Goal: Transaction & Acquisition: Purchase product/service

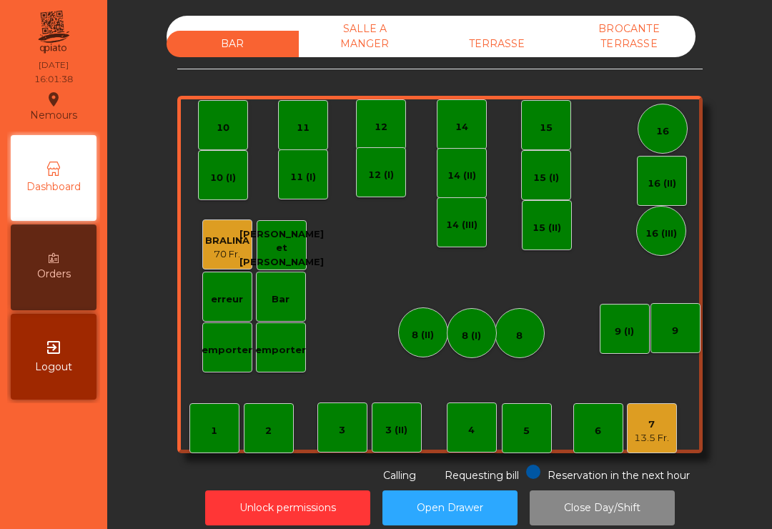
click at [500, 50] on div "TERRASSE" at bounding box center [497, 44] width 132 height 26
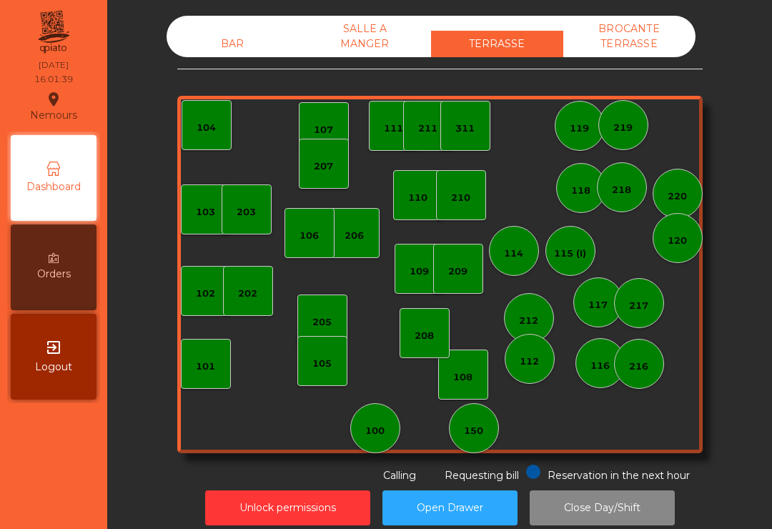
click at [469, 434] on div "150" at bounding box center [473, 431] width 19 height 14
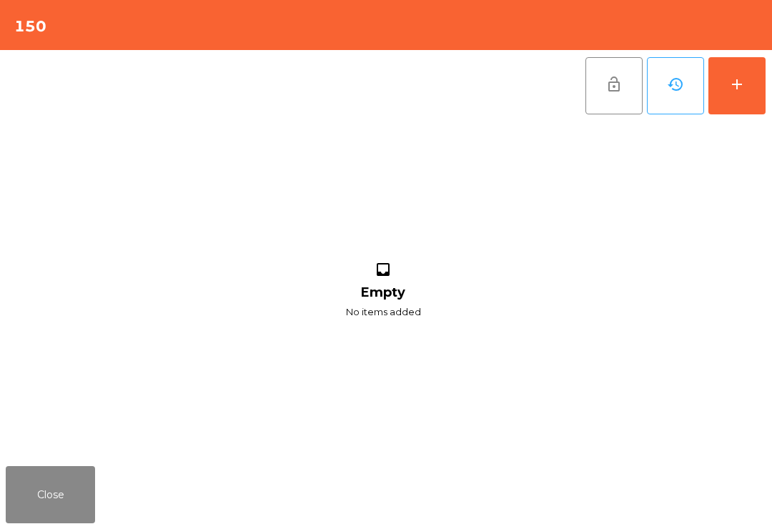
click at [747, 74] on button "add" at bounding box center [736, 85] width 57 height 57
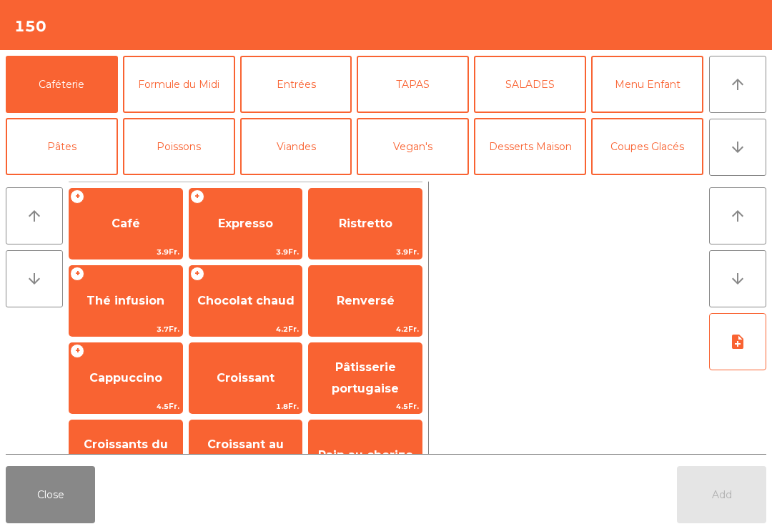
click at [236, 363] on span "Croissant" at bounding box center [245, 378] width 113 height 39
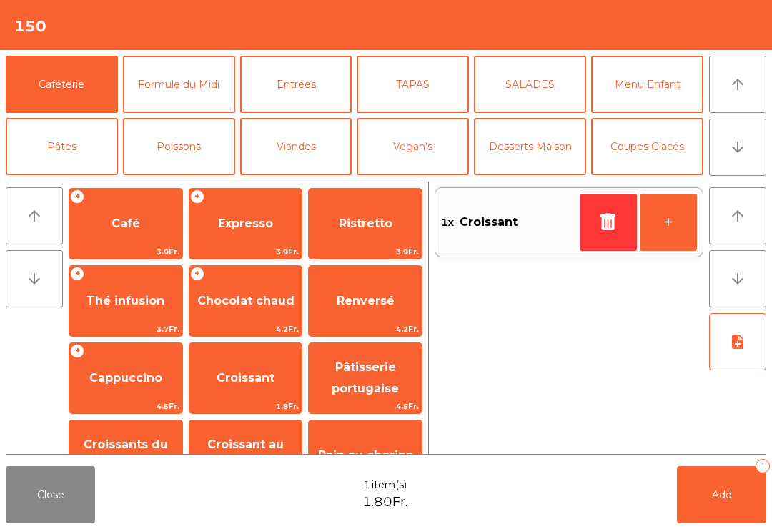
click at [674, 218] on button "+" at bounding box center [668, 222] width 57 height 57
click at [603, 230] on button "-" at bounding box center [608, 222] width 57 height 57
click at [603, 229] on icon "button" at bounding box center [608, 221] width 21 height 17
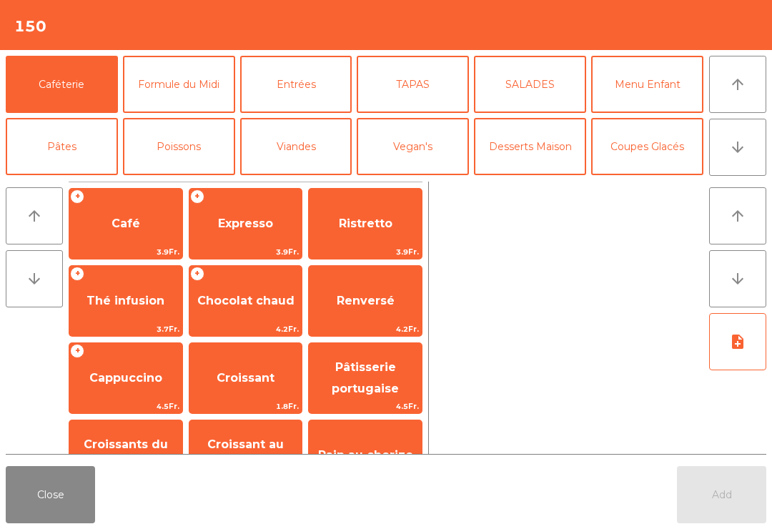
click at [144, 376] on span "Cappuccino" at bounding box center [125, 378] width 73 height 14
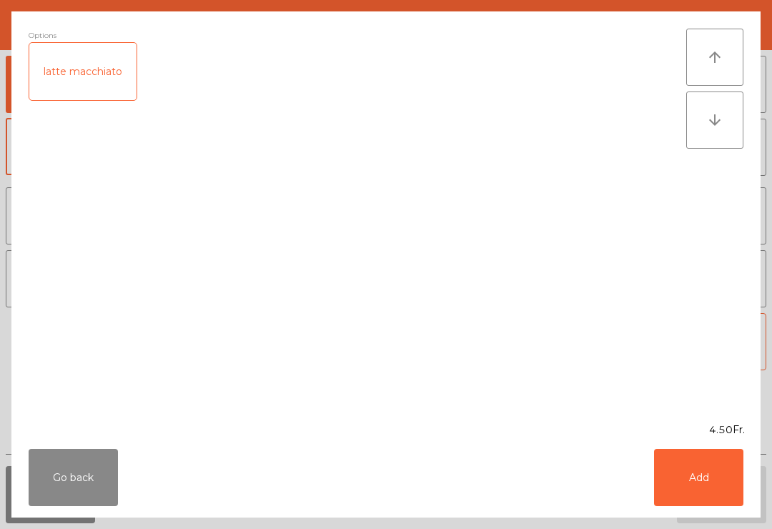
click at [717, 489] on button "Add" at bounding box center [698, 477] width 89 height 57
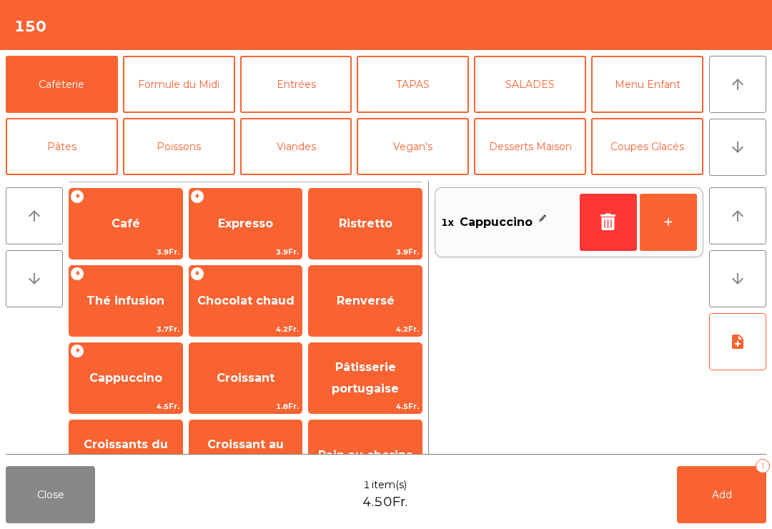
click at [673, 239] on button "+" at bounding box center [668, 222] width 57 height 57
click at [146, 213] on span "Café" at bounding box center [125, 223] width 113 height 39
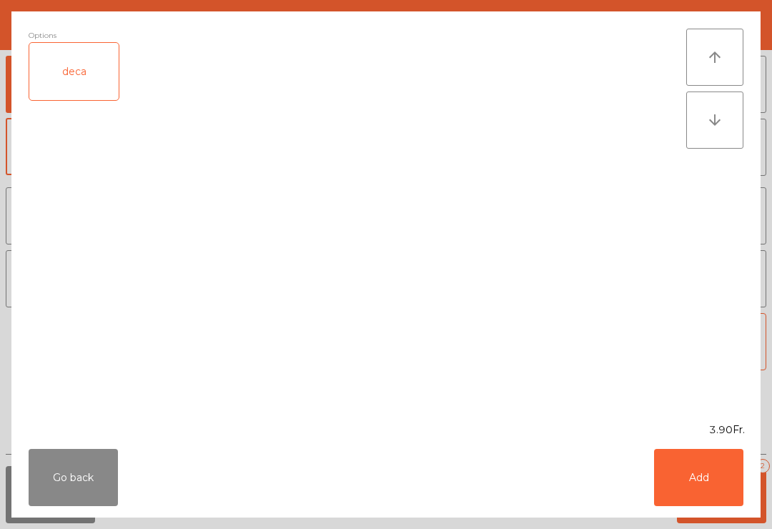
click at [705, 516] on div "Go back Add" at bounding box center [385, 477] width 749 height 80
click at [684, 458] on button "Add" at bounding box center [698, 477] width 89 height 57
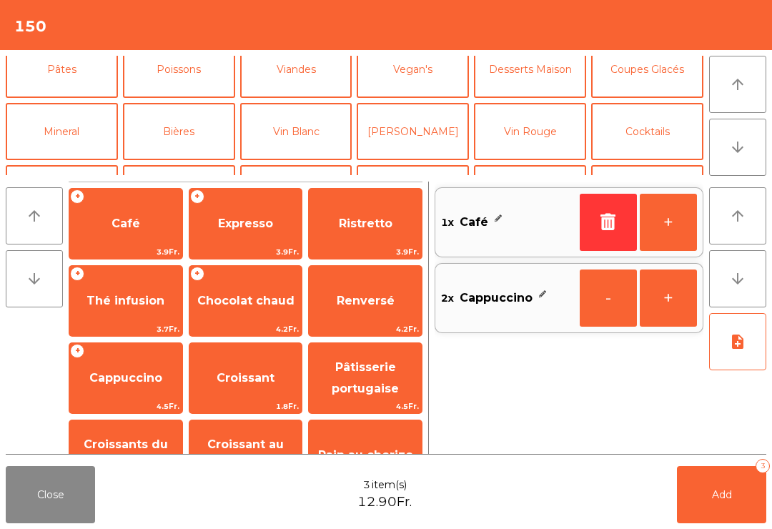
scroll to position [83, 0]
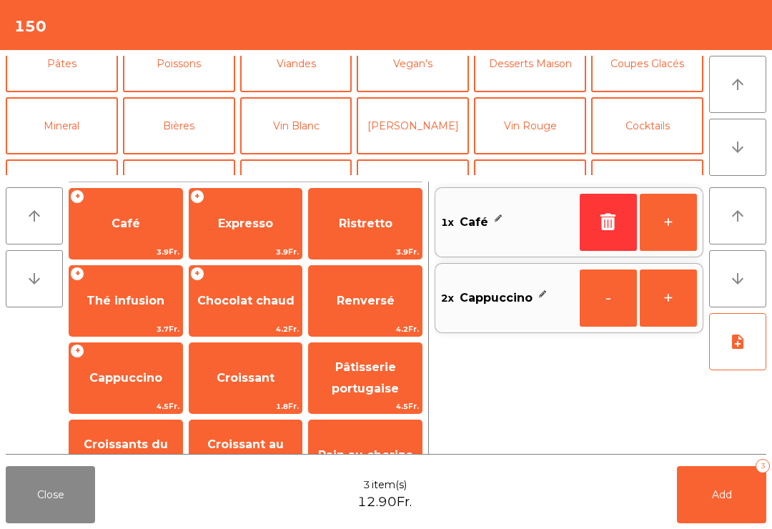
click at [85, 114] on button "Mineral" at bounding box center [62, 125] width 112 height 57
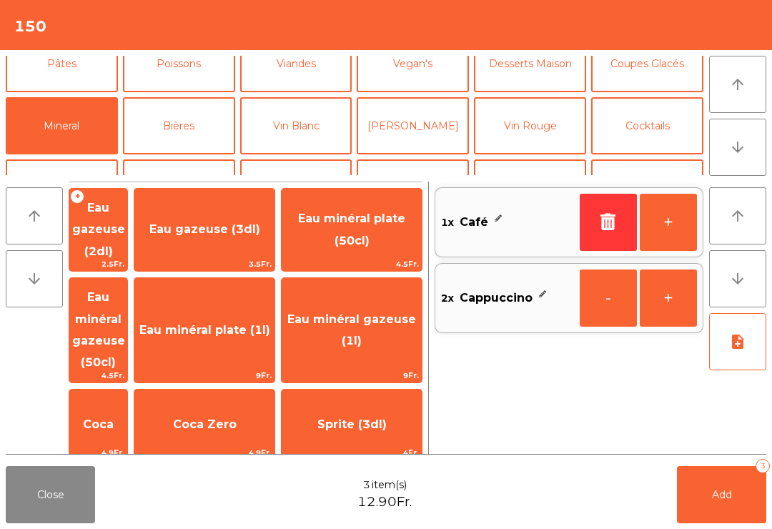
click at [254, 229] on span "Eau gazeuse (3dl)" at bounding box center [204, 229] width 111 height 14
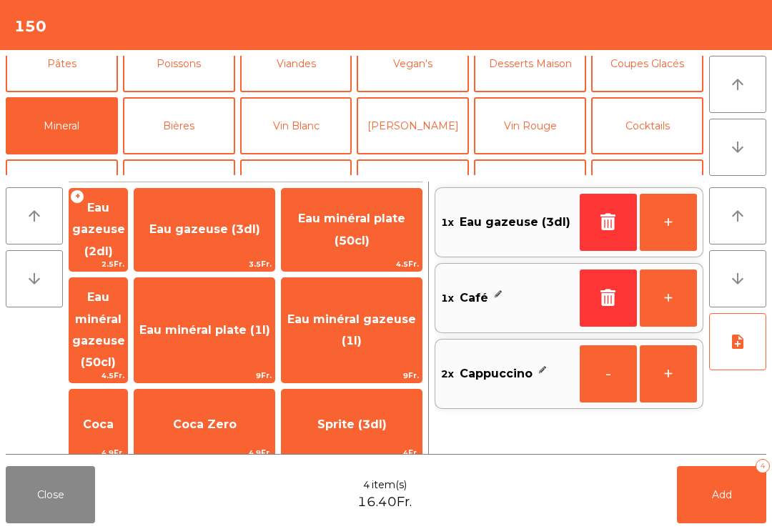
click at [732, 506] on button "Add 4" at bounding box center [721, 494] width 89 height 57
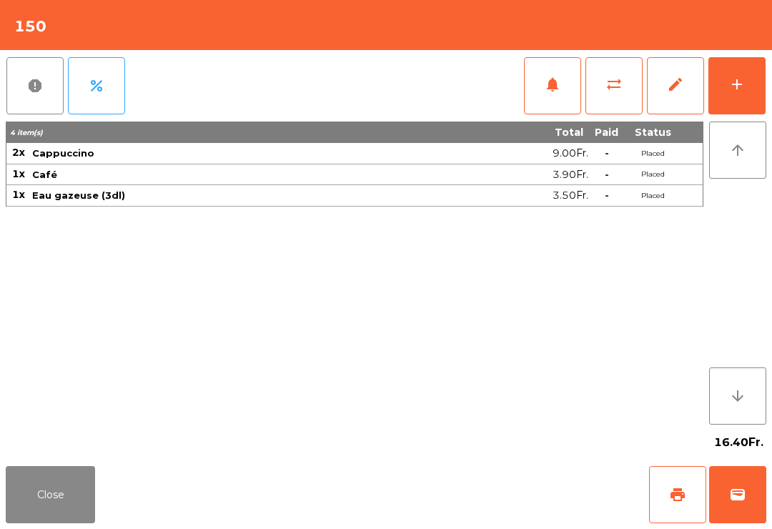
click at [87, 513] on button "Close" at bounding box center [50, 494] width 89 height 57
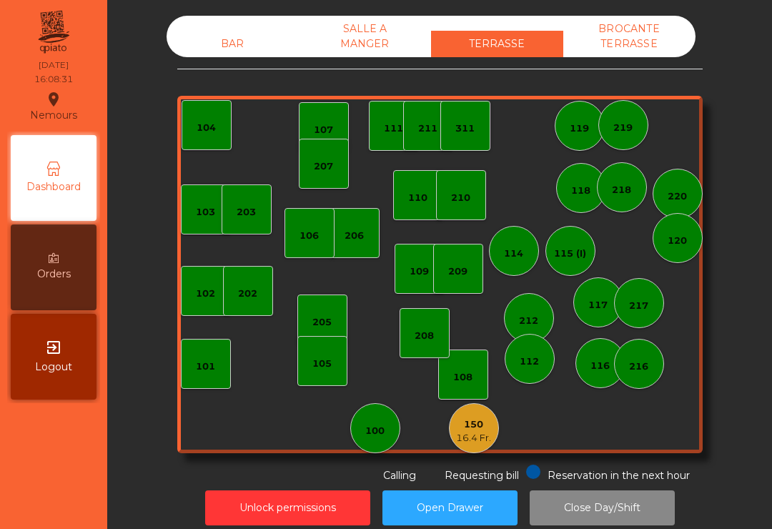
click at [320, 142] on div "207" at bounding box center [324, 164] width 50 height 50
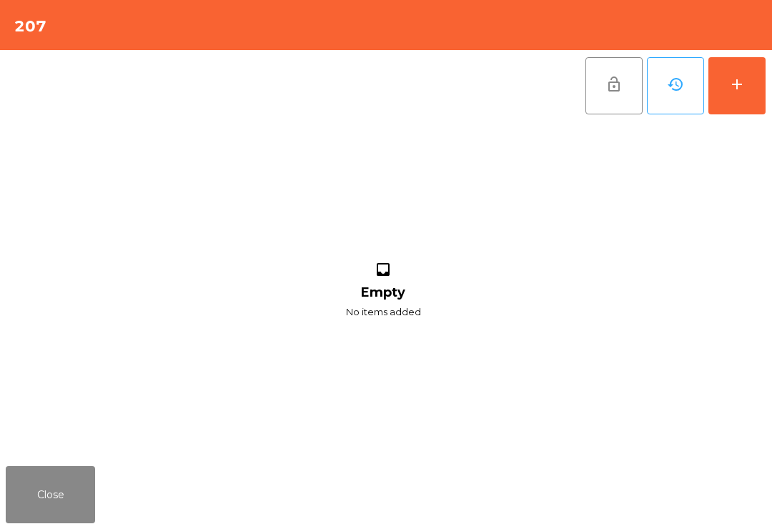
click at [711, 79] on button "add" at bounding box center [736, 85] width 57 height 57
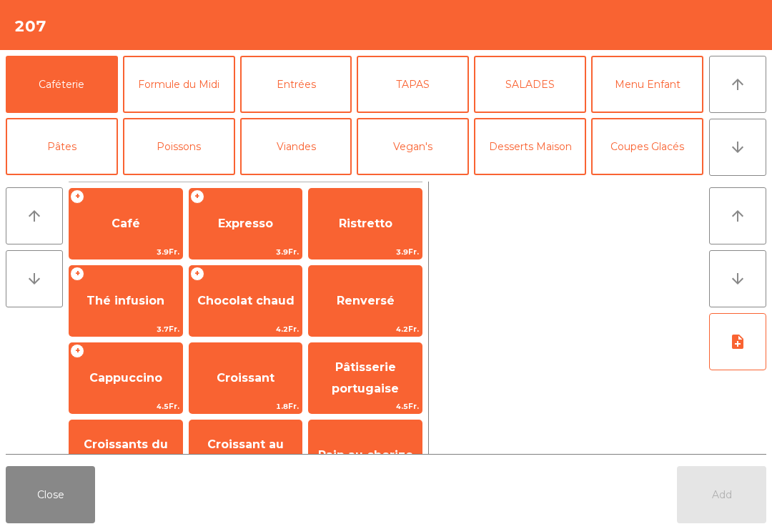
click at [740, 144] on icon "arrow_downward" at bounding box center [737, 147] width 17 height 17
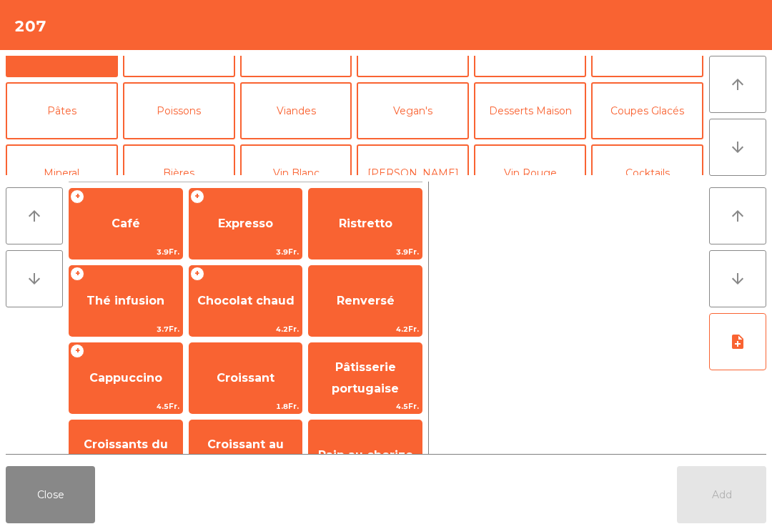
scroll to position [124, 0]
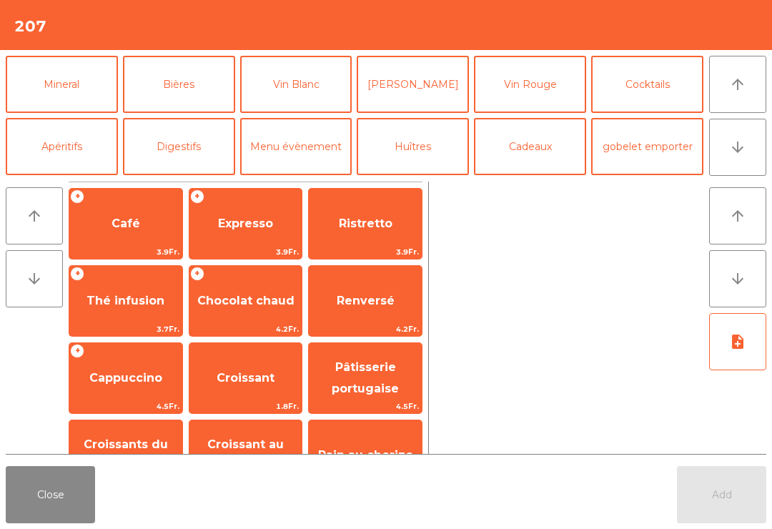
click at [192, 97] on button "Bières" at bounding box center [179, 84] width 112 height 57
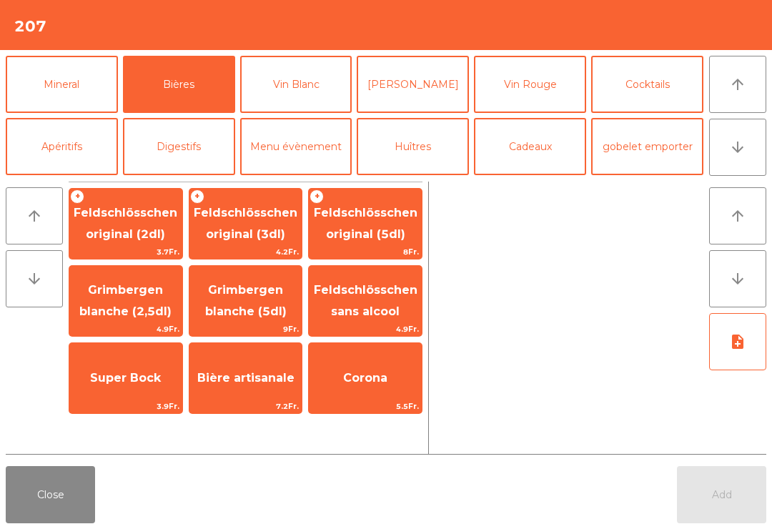
click at [250, 234] on span "Feldschlösschen original (3dl)" at bounding box center [246, 223] width 104 height 35
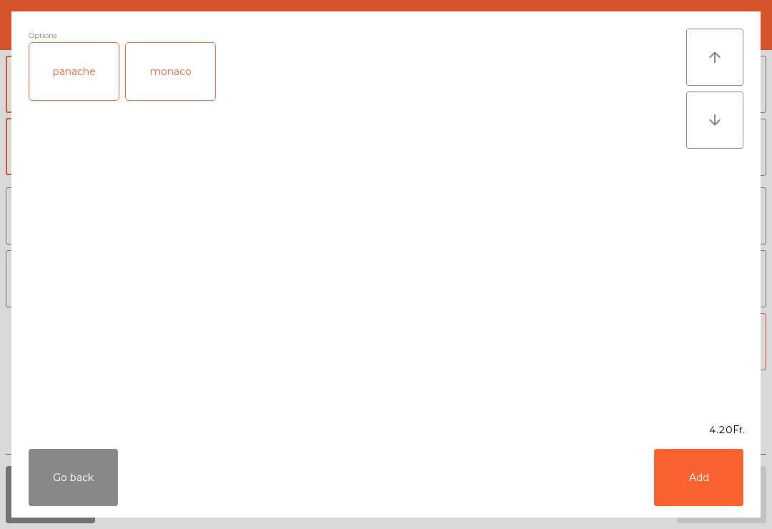
click at [98, 84] on div "panache" at bounding box center [73, 71] width 89 height 57
click at [687, 478] on button "Add" at bounding box center [698, 477] width 89 height 57
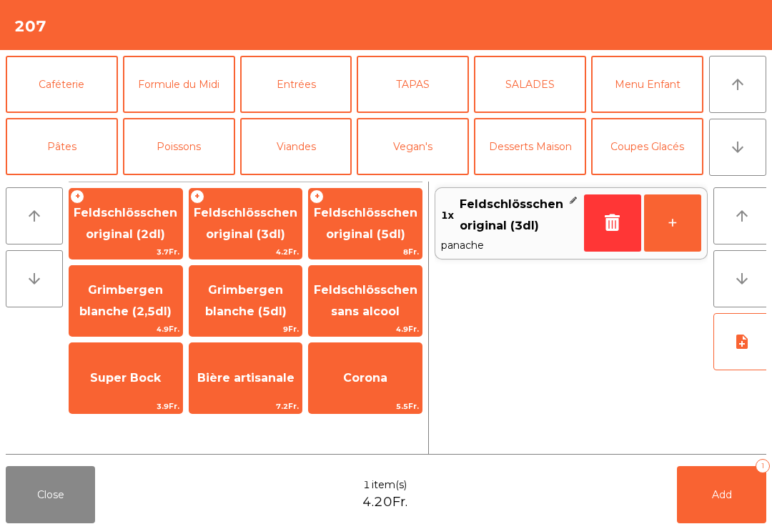
scroll to position [0, 0]
click at [84, 79] on button "Caféterie" at bounding box center [62, 84] width 112 height 57
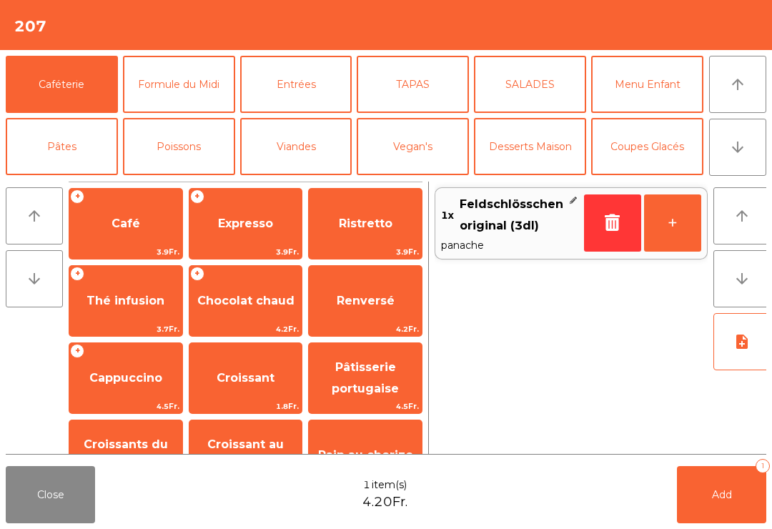
click at [127, 226] on span "Café" at bounding box center [125, 224] width 29 height 14
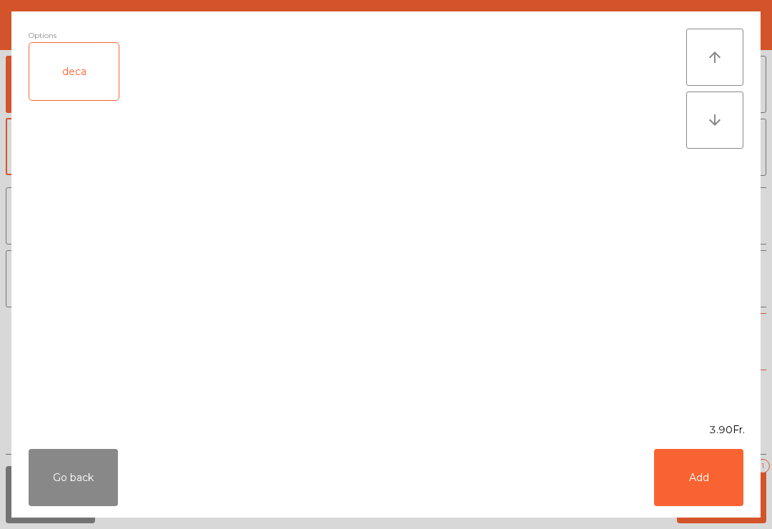
click at [726, 467] on button "Add" at bounding box center [698, 477] width 89 height 57
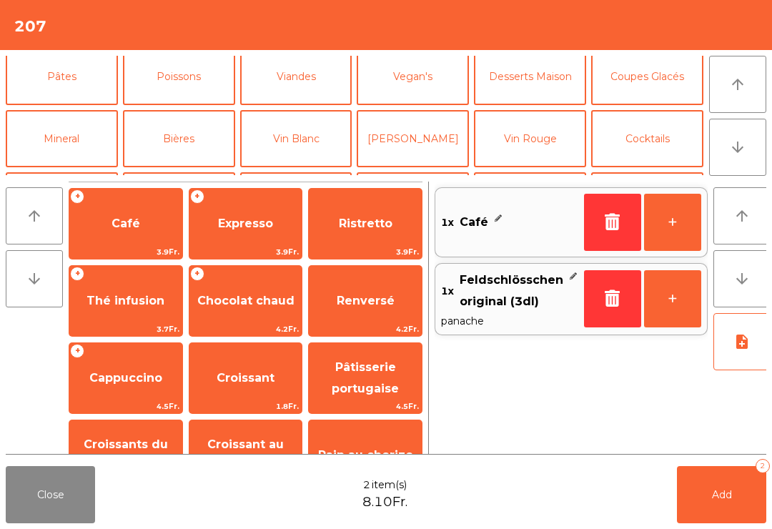
scroll to position [120, 0]
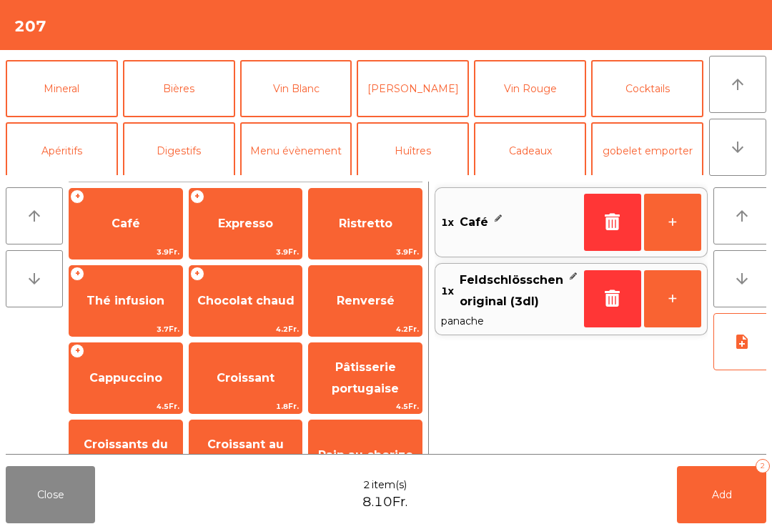
click at [76, 94] on button "Mineral" at bounding box center [62, 88] width 112 height 57
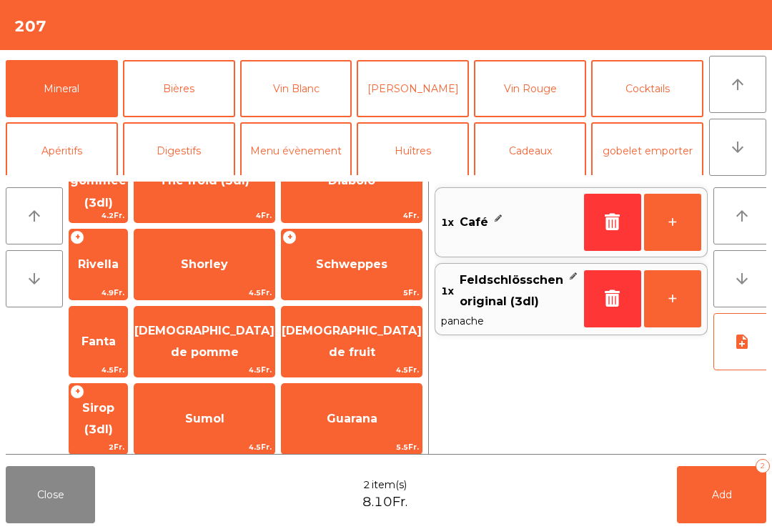
scroll to position [340, 0]
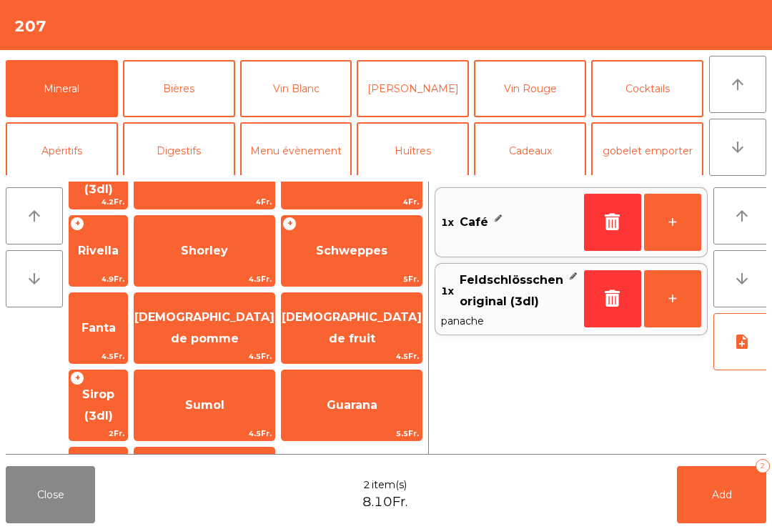
click at [127, 375] on span "Sirop (3dl)" at bounding box center [98, 405] width 58 height 61
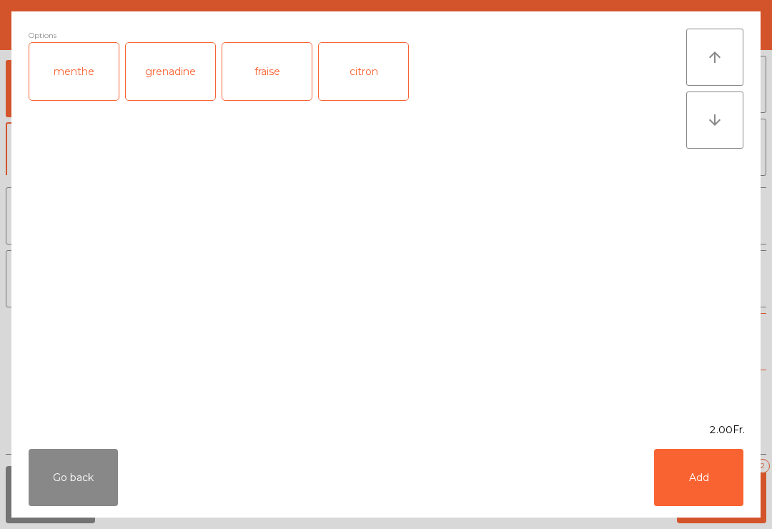
click at [717, 482] on button "Add" at bounding box center [698, 477] width 89 height 57
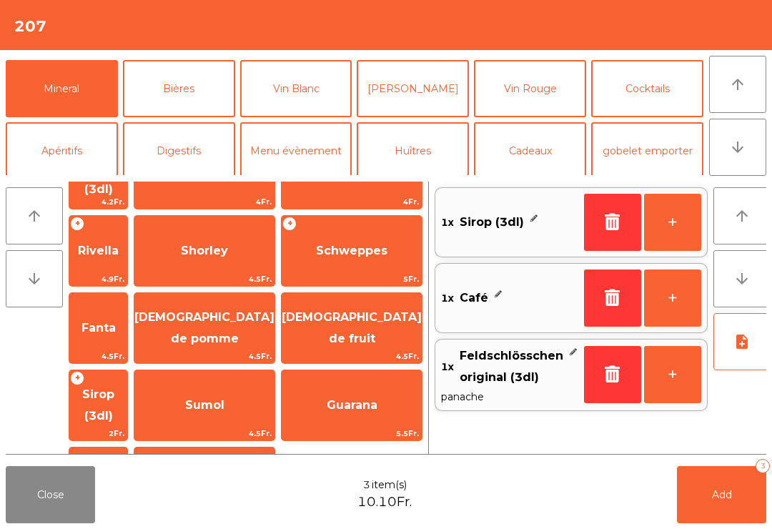
click at [717, 482] on button "Add 3" at bounding box center [721, 494] width 89 height 57
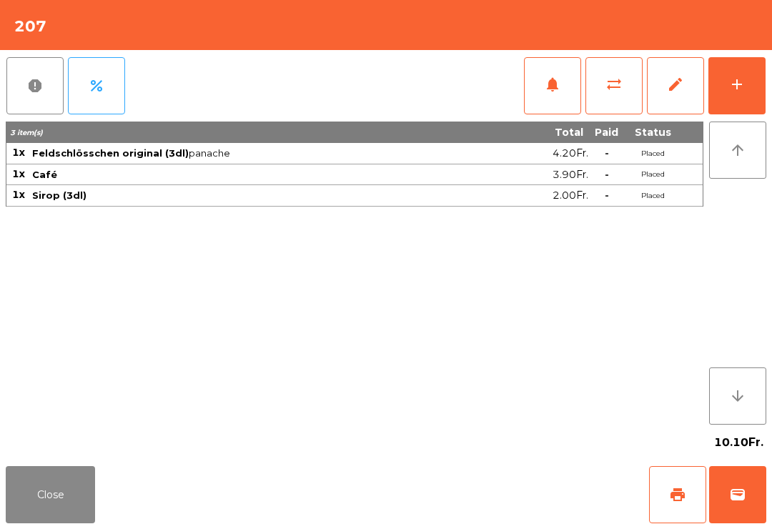
click at [94, 492] on button "Close" at bounding box center [50, 494] width 89 height 57
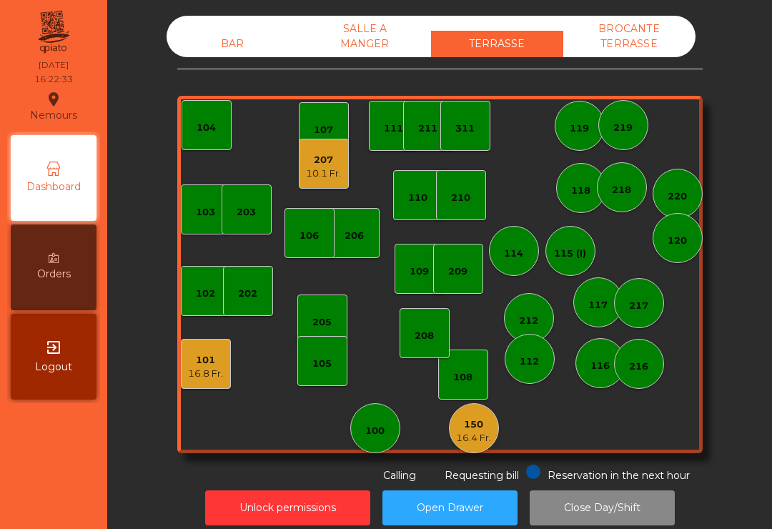
scroll to position [11, 0]
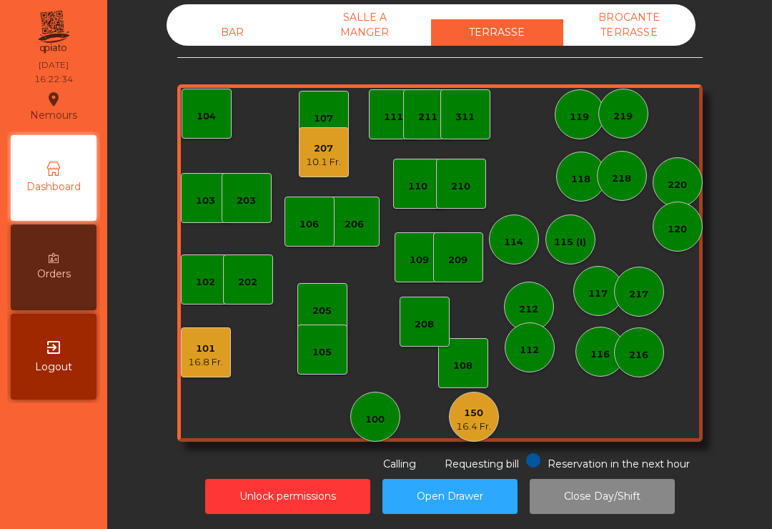
click at [230, 45] on div "BAR" at bounding box center [233, 32] width 132 height 26
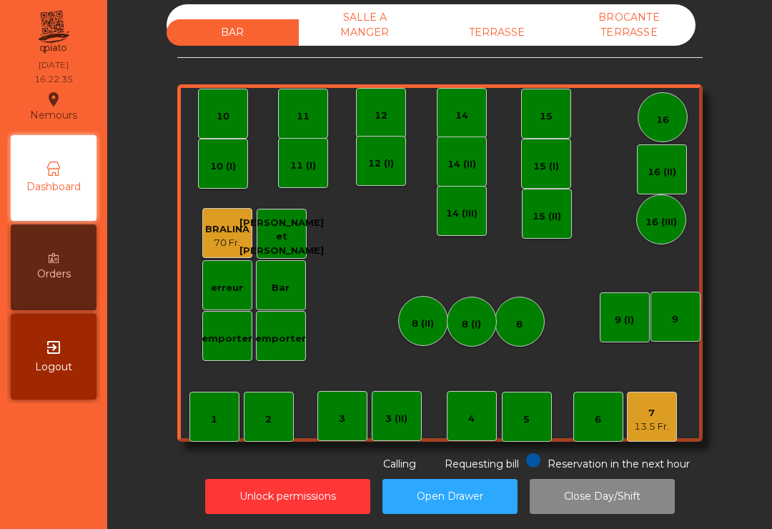
click at [632, 426] on div "7 13.5 Fr." at bounding box center [652, 417] width 50 height 50
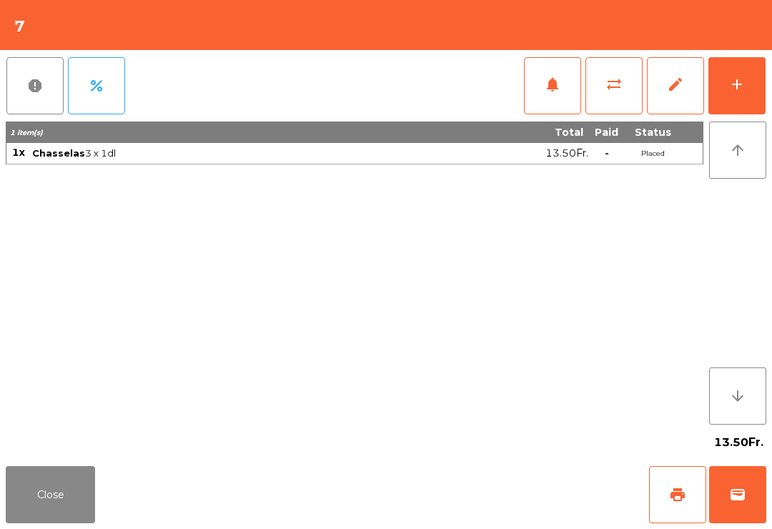
click at [681, 501] on span "print" at bounding box center [677, 494] width 17 height 17
click at [46, 467] on button "Close" at bounding box center [50, 494] width 89 height 57
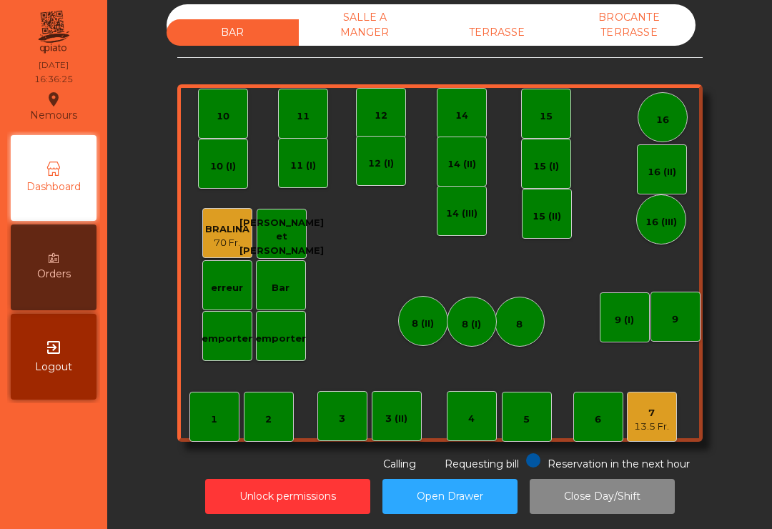
click at [492, 24] on div "TERRASSE" at bounding box center [497, 32] width 132 height 26
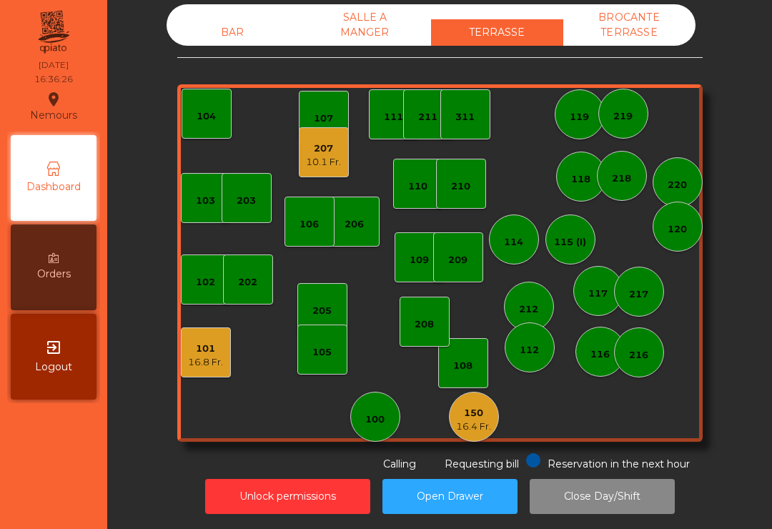
click at [207, 350] on div "101" at bounding box center [205, 349] width 35 height 14
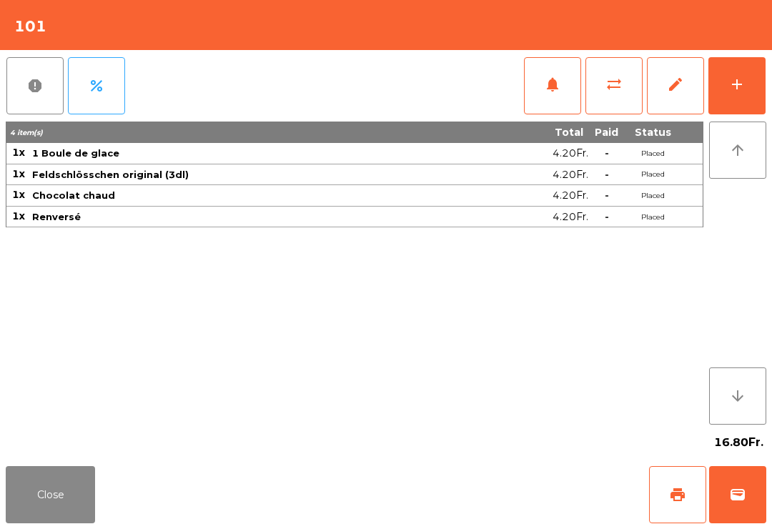
click at [692, 489] on button "print" at bounding box center [677, 494] width 57 height 57
click at [44, 488] on button "Close" at bounding box center [50, 494] width 89 height 57
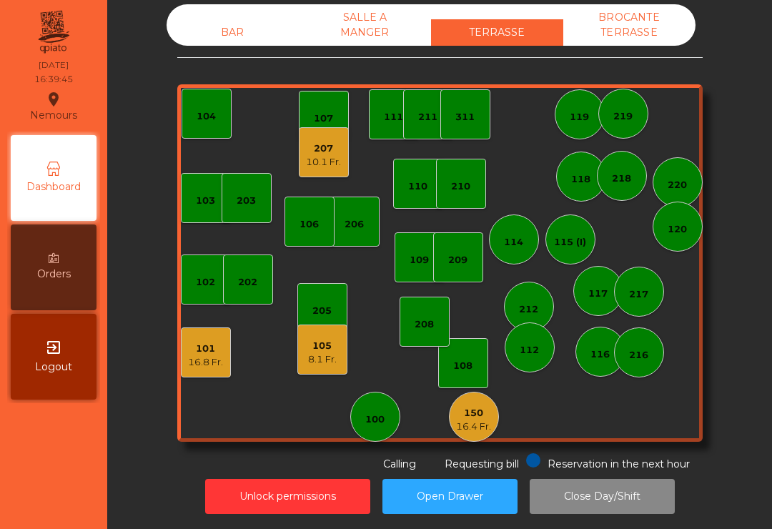
click at [236, 32] on div "BAR SALLE A MANGER TERRASSE BROCANTE TERRASSE 103 102 101 16.8 Fr. 202 206 104 …" at bounding box center [439, 237] width 525 height 467
click at [257, 34] on div "BAR SALLE A MANGER TERRASSE BROCANTE TERRASSE 103 102 101 16.8 Fr. 202 206 104 …" at bounding box center [439, 237] width 525 height 467
click at [247, 22] on div "BAR" at bounding box center [233, 32] width 132 height 26
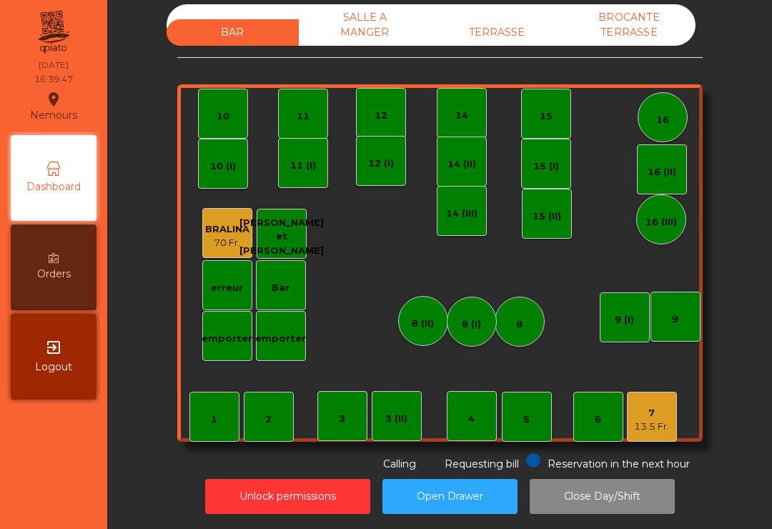
scroll to position [22, 0]
click at [460, 103] on div "14" at bounding box center [462, 113] width 50 height 50
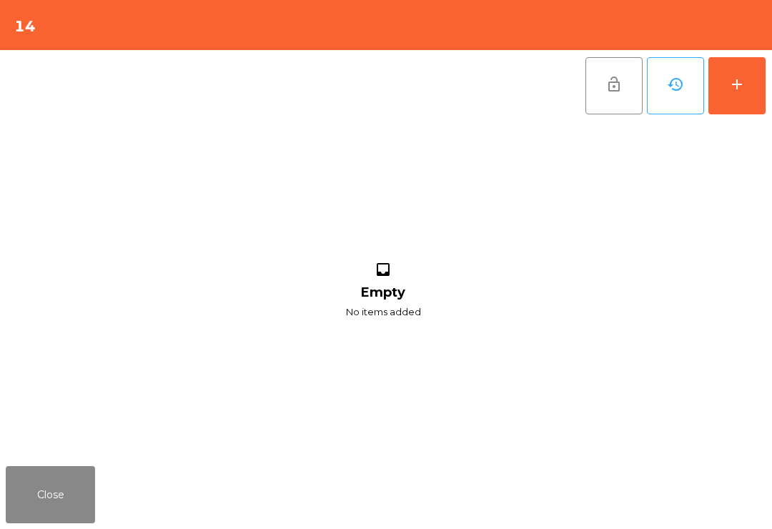
click at [741, 89] on div "add" at bounding box center [736, 84] width 17 height 17
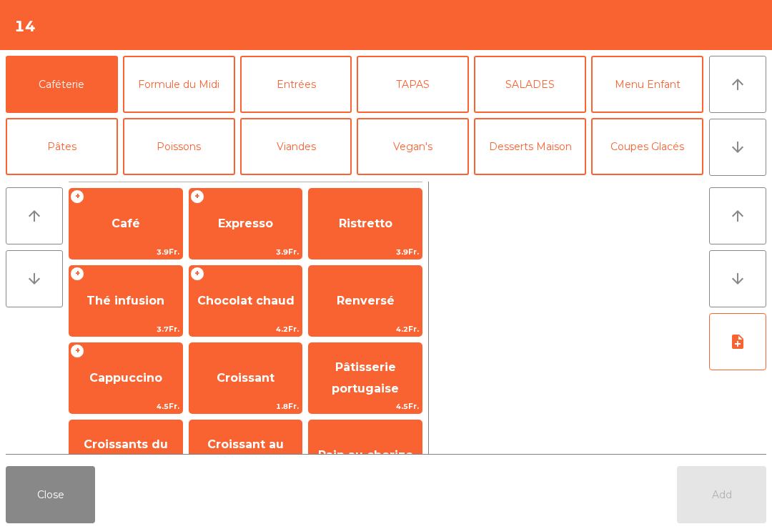
scroll to position [152, 0]
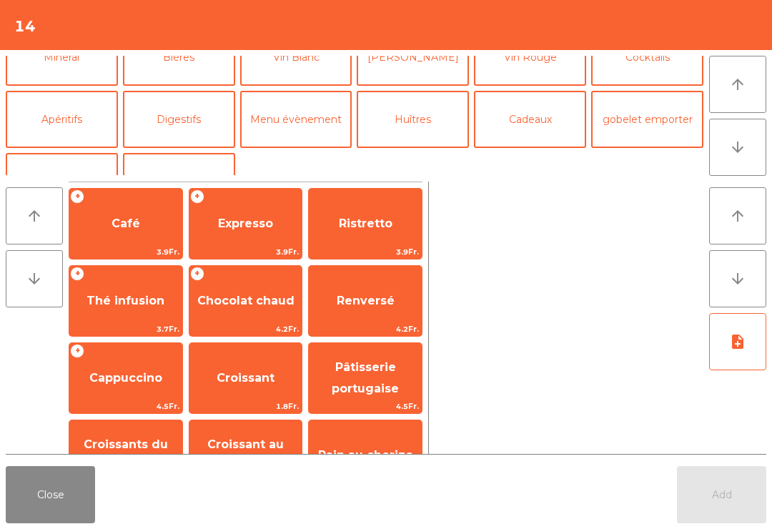
click at [58, 67] on button "Mineral" at bounding box center [62, 57] width 112 height 57
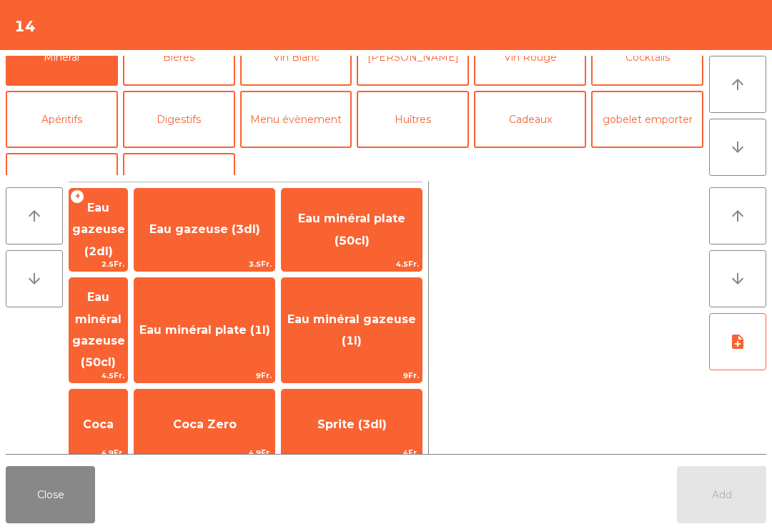
click at [127, 467] on span "Henniez gommée (3dl)" at bounding box center [98, 508] width 58 height 82
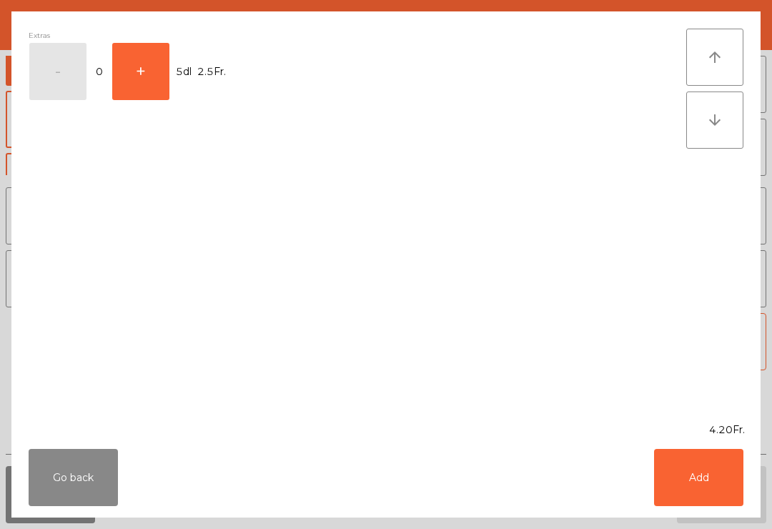
scroll to position [142, 0]
click at [700, 475] on button "Add" at bounding box center [698, 477] width 89 height 57
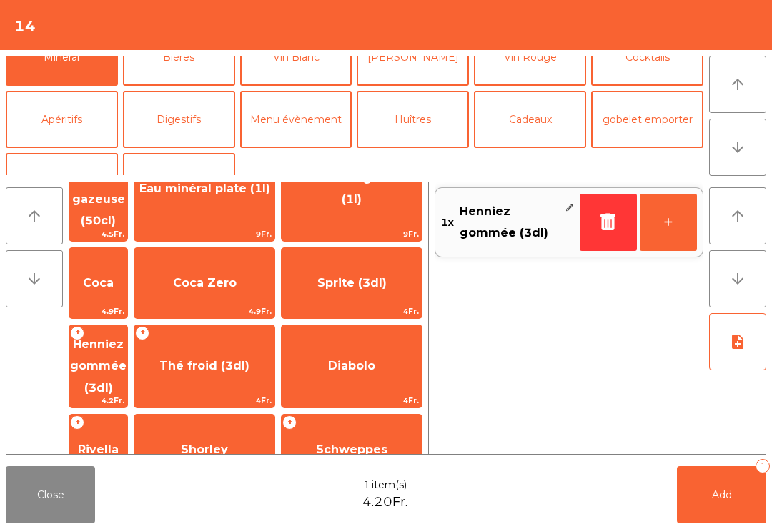
scroll to position [250, 0]
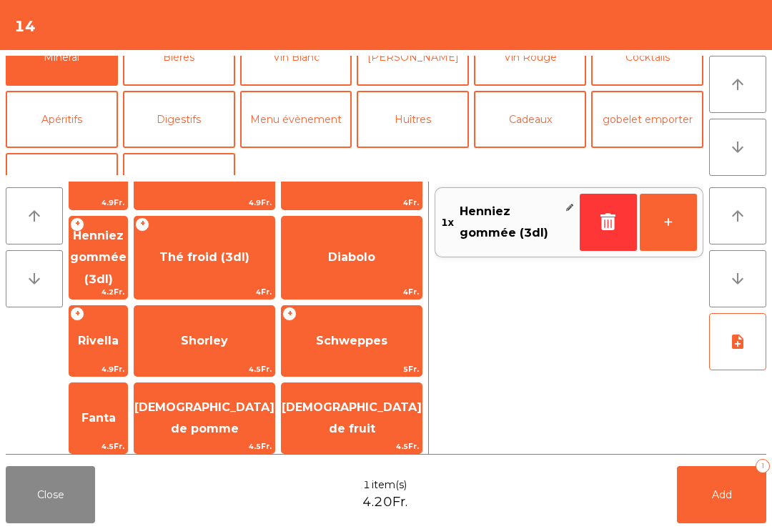
click at [260, 400] on span "[DEMOGRAPHIC_DATA] de pomme" at bounding box center [204, 417] width 140 height 35
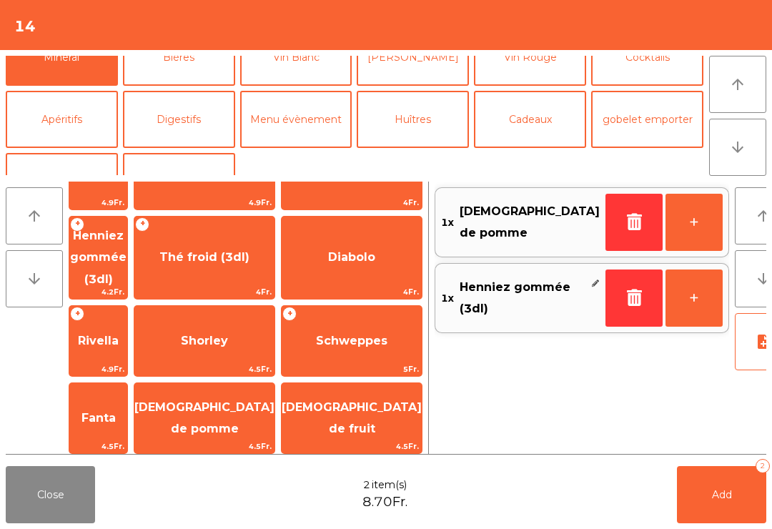
click at [720, 498] on span "Add" at bounding box center [722, 494] width 20 height 13
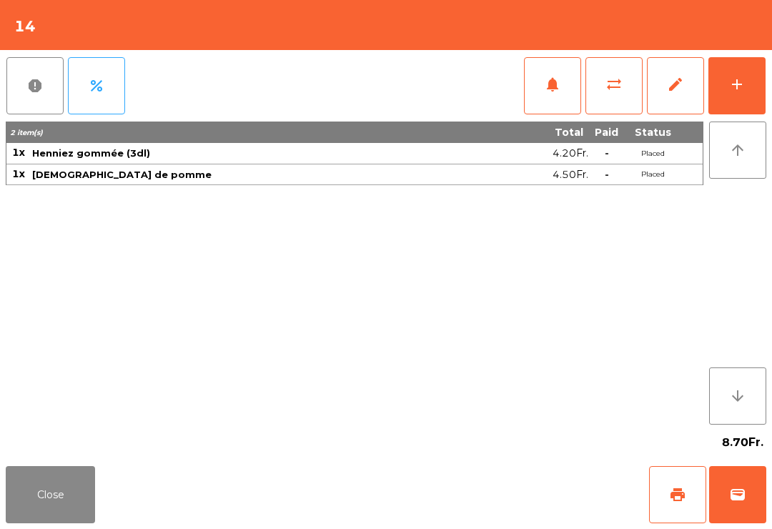
click at [74, 495] on button "Close" at bounding box center [50, 494] width 89 height 57
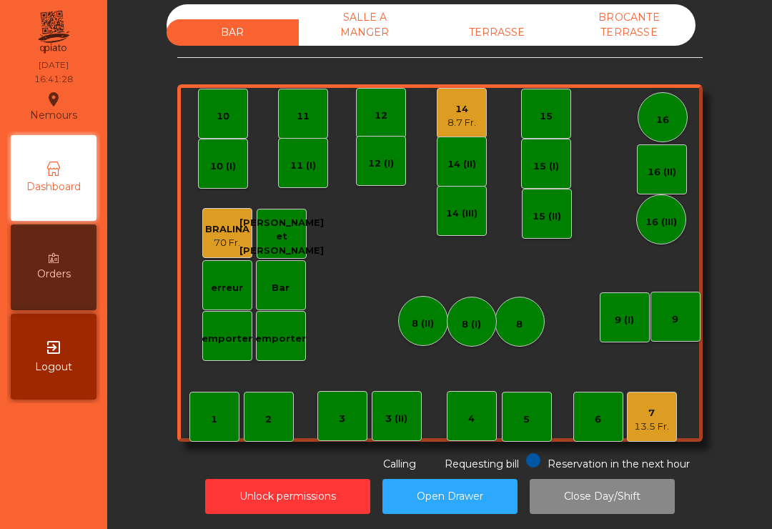
click at [507, 19] on div "TERRASSE" at bounding box center [497, 32] width 132 height 26
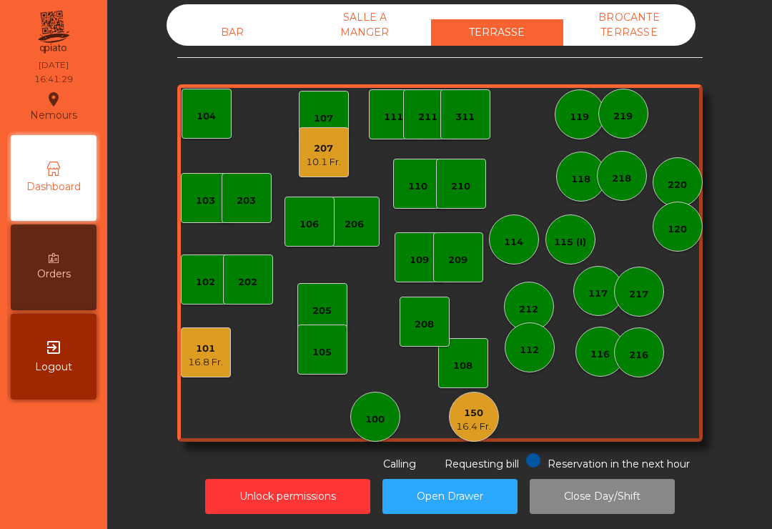
click at [320, 155] on div "10.1 Fr." at bounding box center [323, 162] width 35 height 14
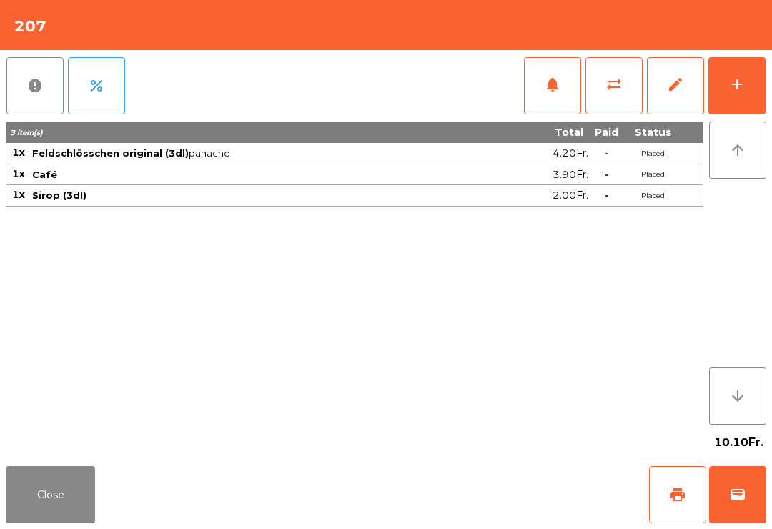
click at [671, 511] on button "print" at bounding box center [677, 494] width 57 height 57
click at [748, 502] on button "wallet" at bounding box center [737, 494] width 57 height 57
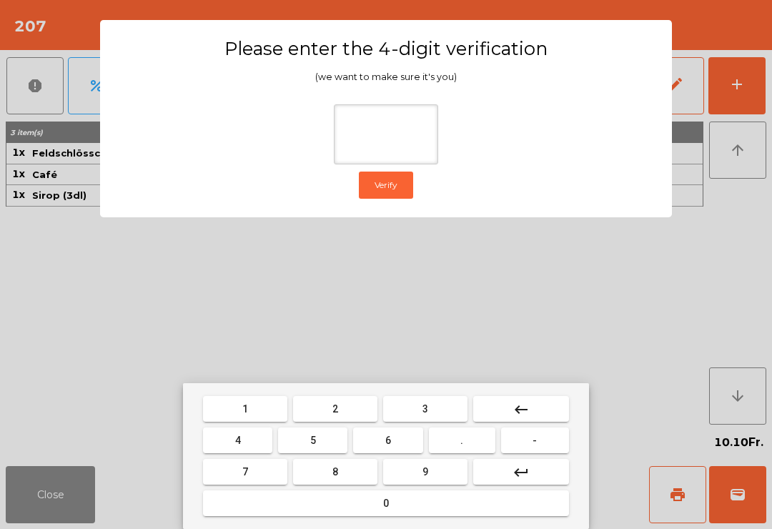
type input "*"
type input "***"
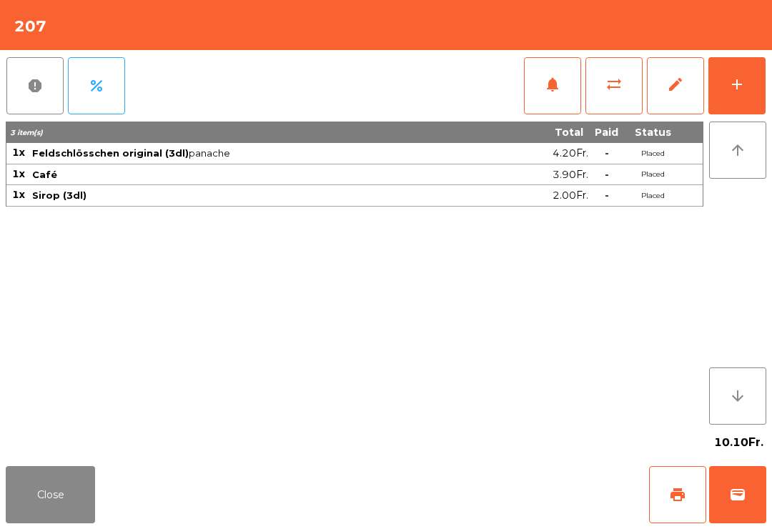
click at [489, 477] on div "Close print wallet" at bounding box center [386, 494] width 772 height 69
click at [512, 505] on div "Close print wallet" at bounding box center [386, 494] width 772 height 69
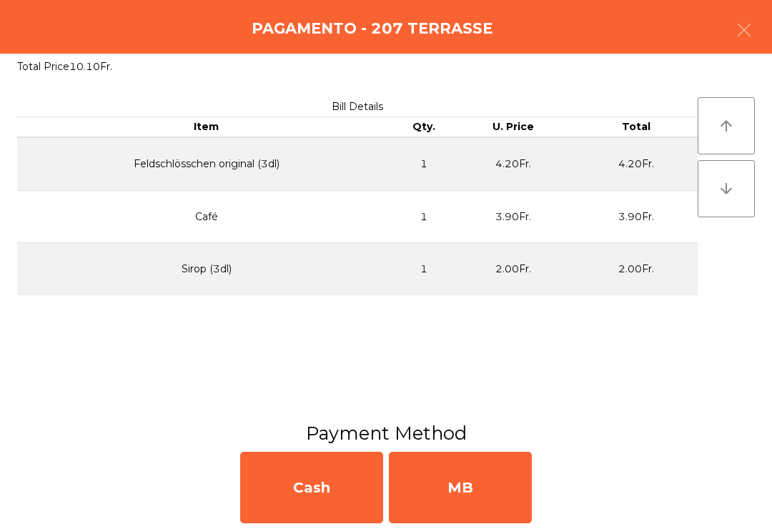
click at [432, 482] on div "MB" at bounding box center [460, 487] width 143 height 71
click at [457, 503] on div "No" at bounding box center [460, 487] width 143 height 71
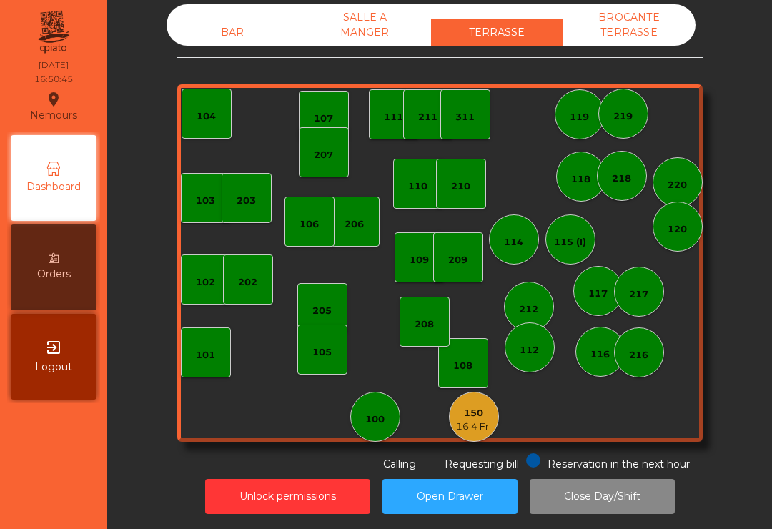
click at [495, 399] on div "150 16.4 Fr." at bounding box center [474, 417] width 50 height 50
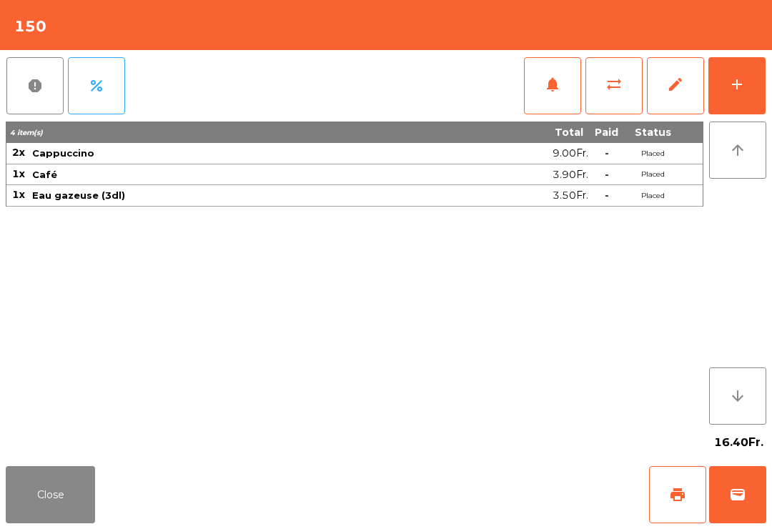
click at [661, 495] on button "print" at bounding box center [677, 494] width 57 height 57
click at [728, 492] on button "wallet" at bounding box center [737, 494] width 57 height 57
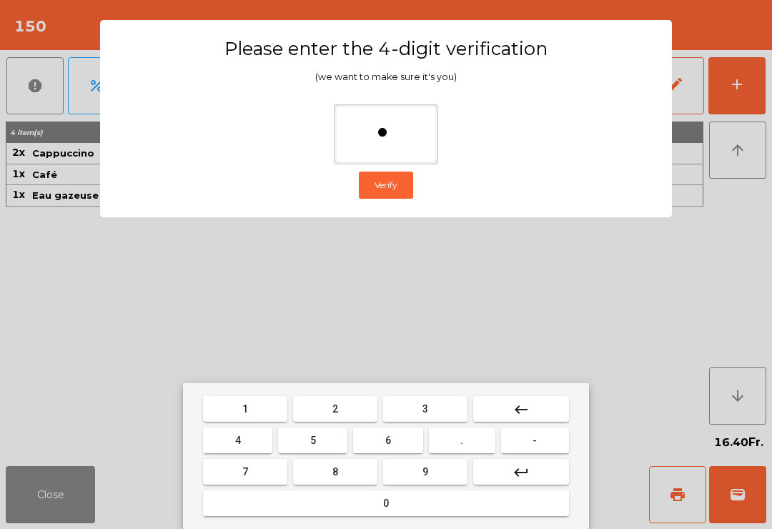
type input "**"
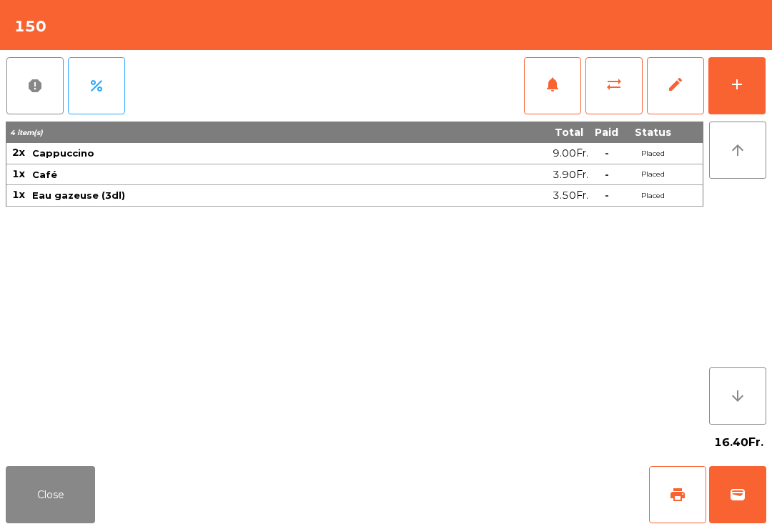
click at [470, 522] on div "Close print wallet" at bounding box center [386, 494] width 772 height 69
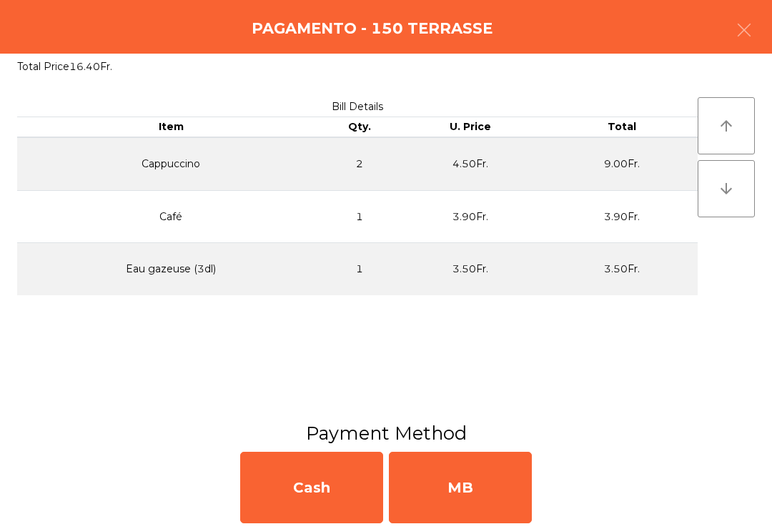
click at [517, 497] on div "MB" at bounding box center [460, 487] width 143 height 71
click at [507, 490] on div "No" at bounding box center [460, 487] width 143 height 71
click at [499, 496] on div "No" at bounding box center [460, 487] width 143 height 71
